Goal: Information Seeking & Learning: Find specific fact

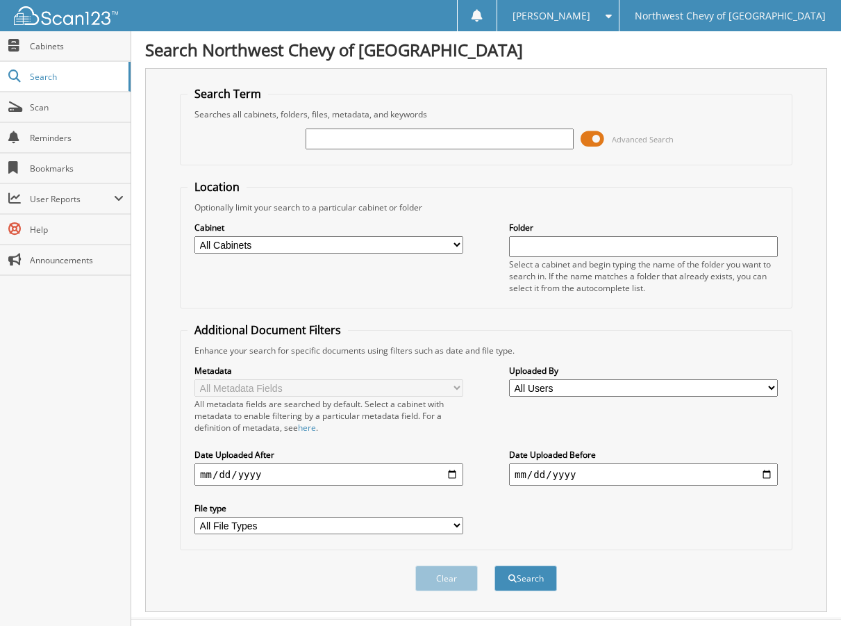
click at [349, 129] on input "text" at bounding box center [440, 139] width 269 height 21
type input "12146"
click at [495, 566] on button "Search" at bounding box center [526, 579] width 63 height 26
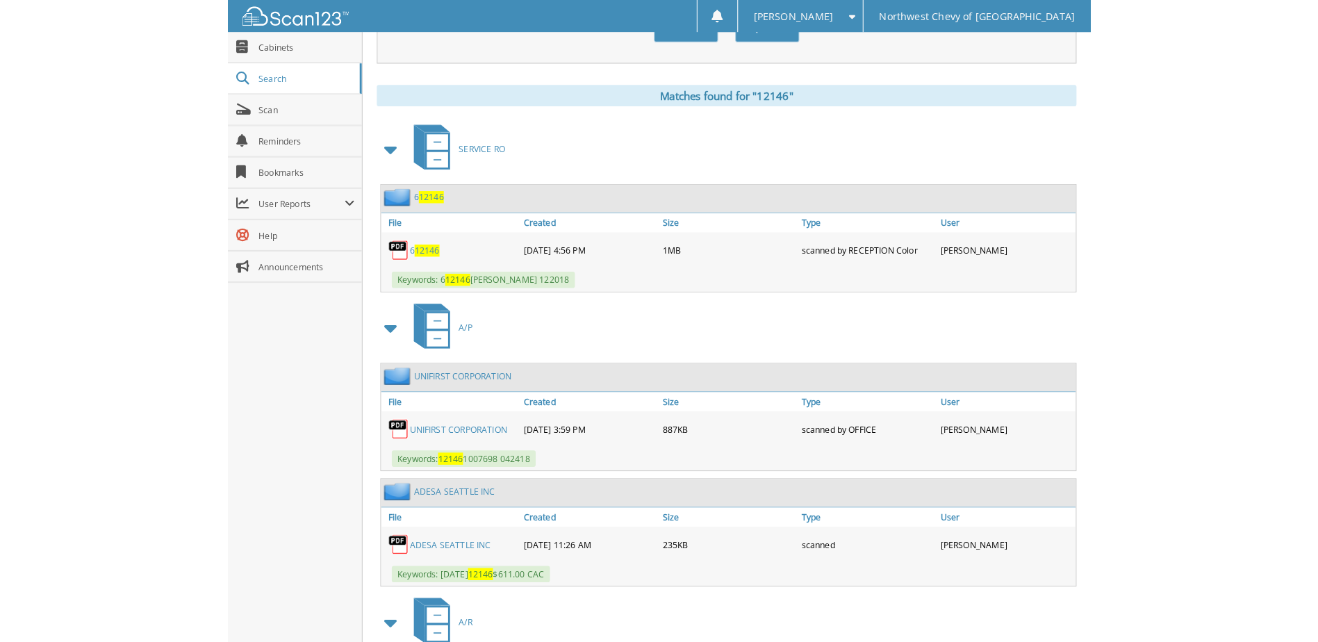
scroll to position [556, 0]
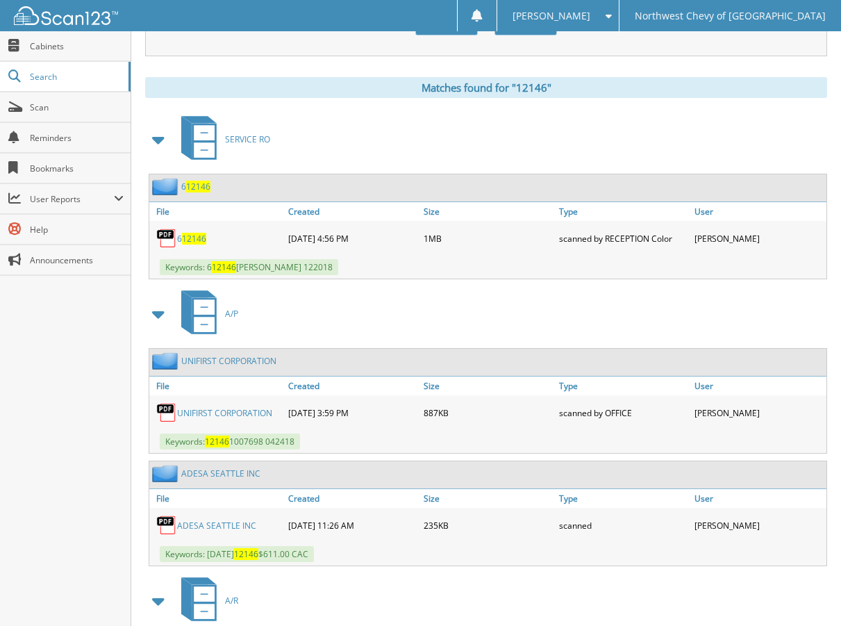
click at [238, 524] on link "ADESA SEATTLE INC" at bounding box center [216, 526] width 79 height 12
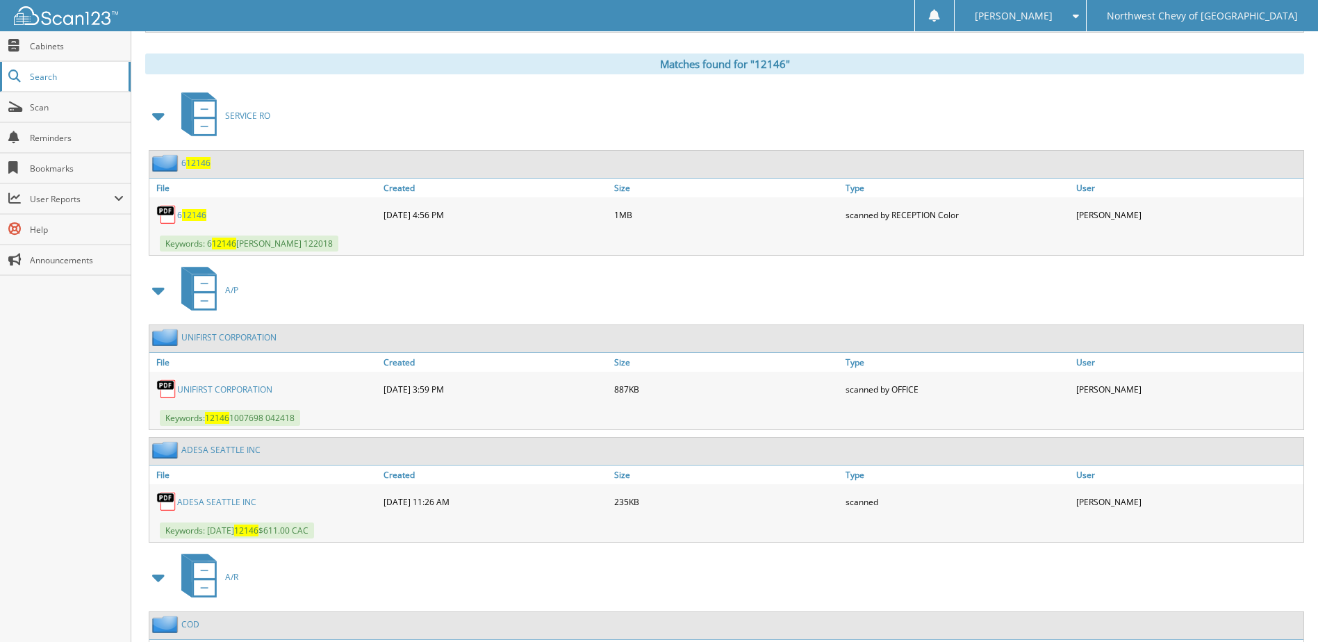
click at [60, 79] on span "Search" at bounding box center [76, 77] width 92 height 12
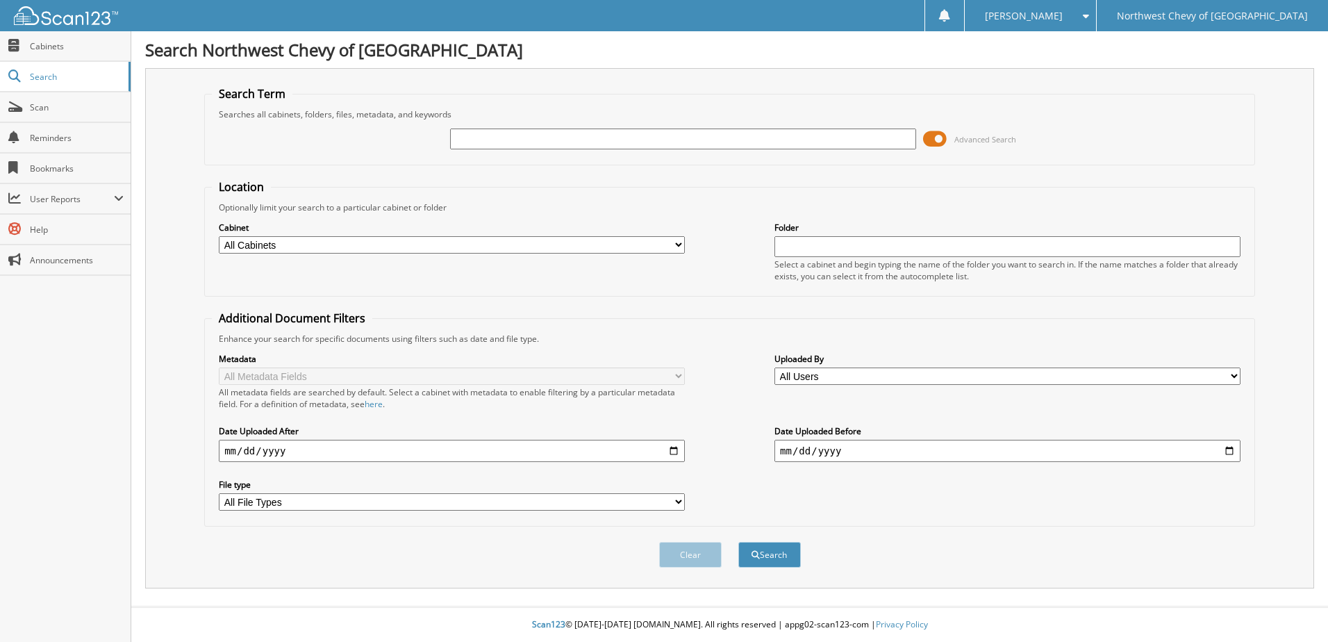
type input "0"
type input "30812"
click at [739, 542] on button "Search" at bounding box center [770, 555] width 63 height 26
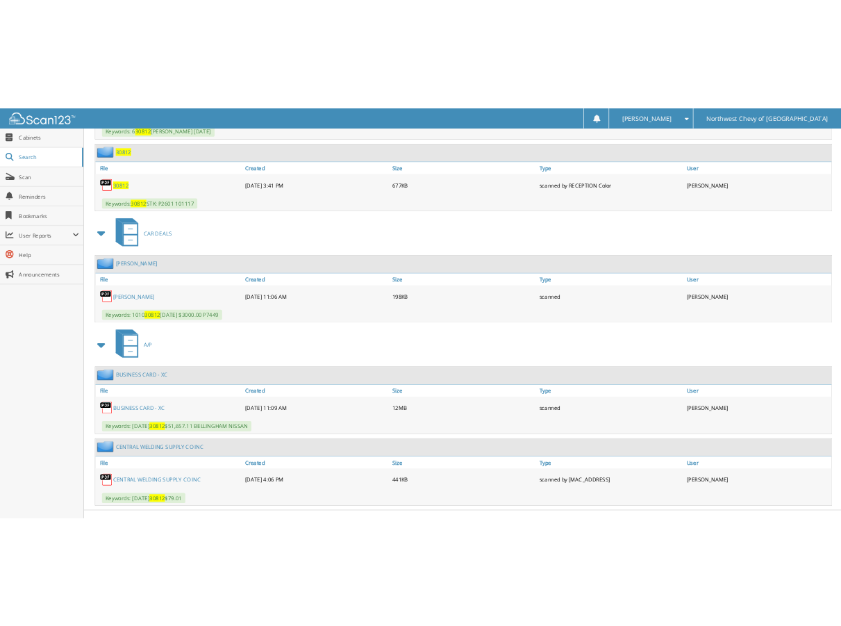
scroll to position [764, 0]
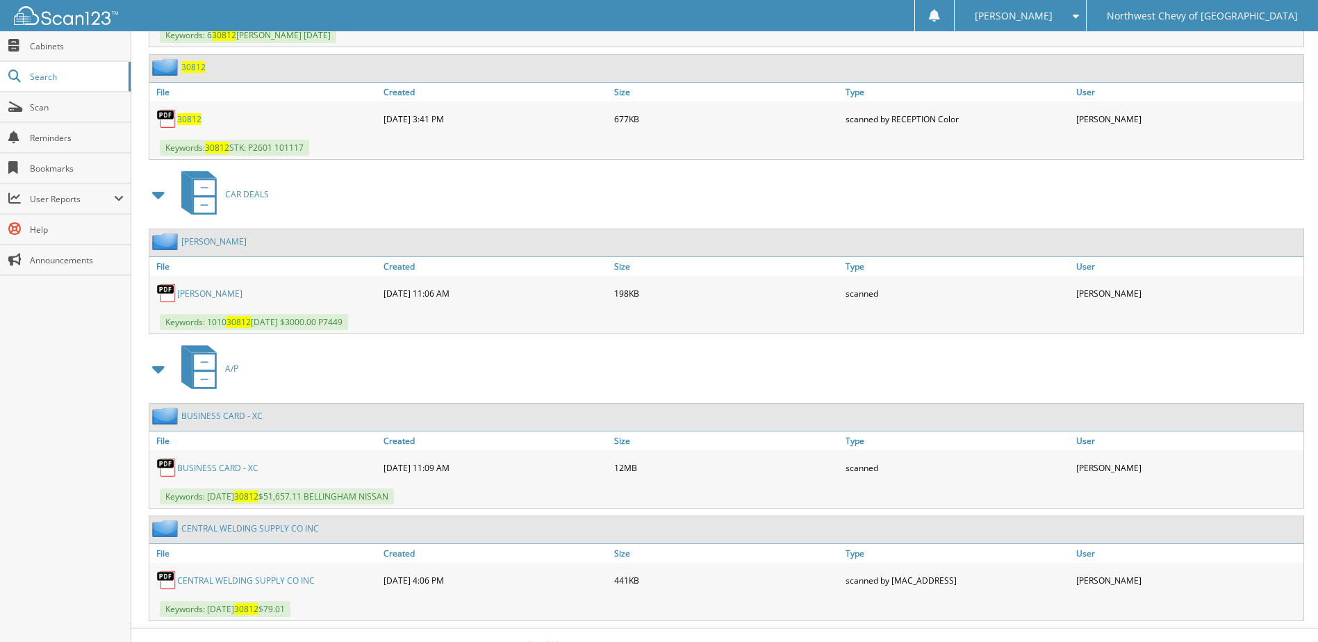
click at [249, 468] on link "BUSINESS CARD - XC" at bounding box center [217, 468] width 81 height 12
